Goal: Transaction & Acquisition: Purchase product/service

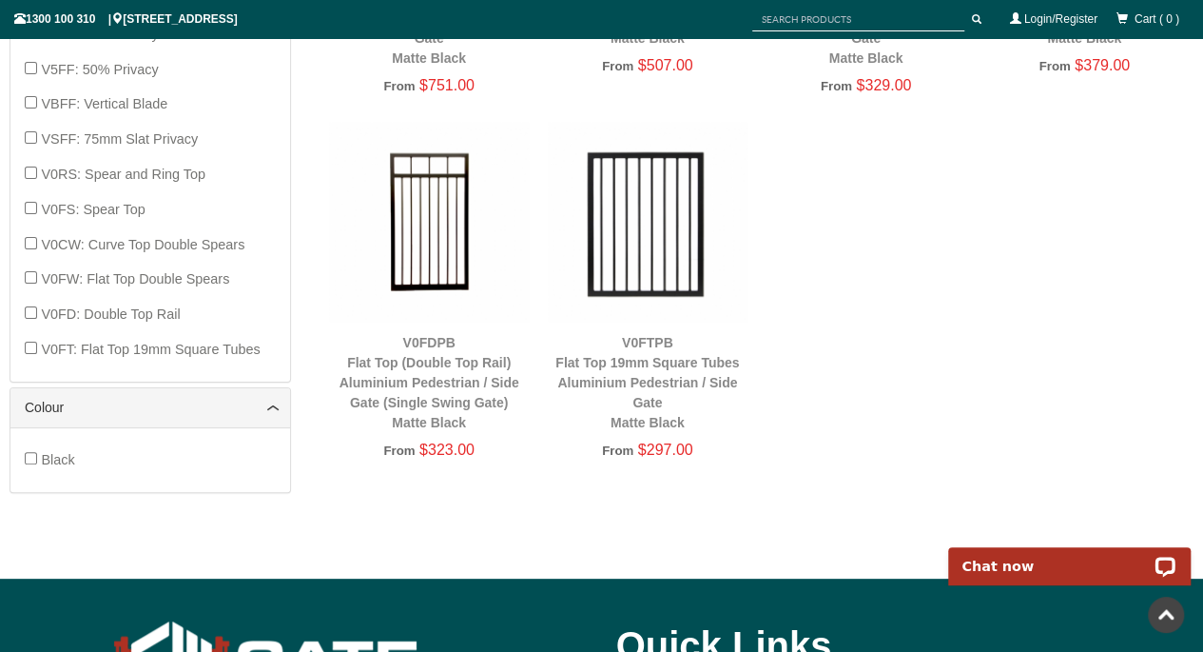
scroll to position [995, 0]
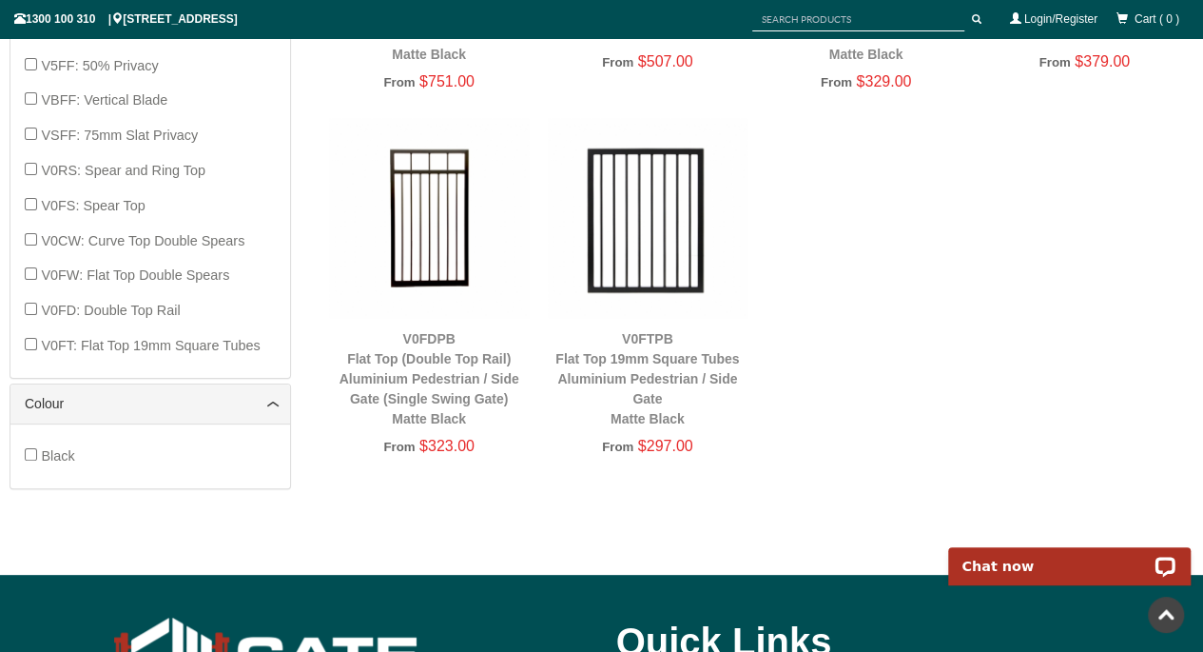
click at [615, 369] on div "V0FTPB Flat Top 19mm Square Tubes Aluminium Pedestrian / Side Gate Matte Black" at bounding box center [648, 379] width 200 height 100
click at [630, 239] on img at bounding box center [648, 218] width 200 height 200
